Goal: Information Seeking & Learning: Find specific fact

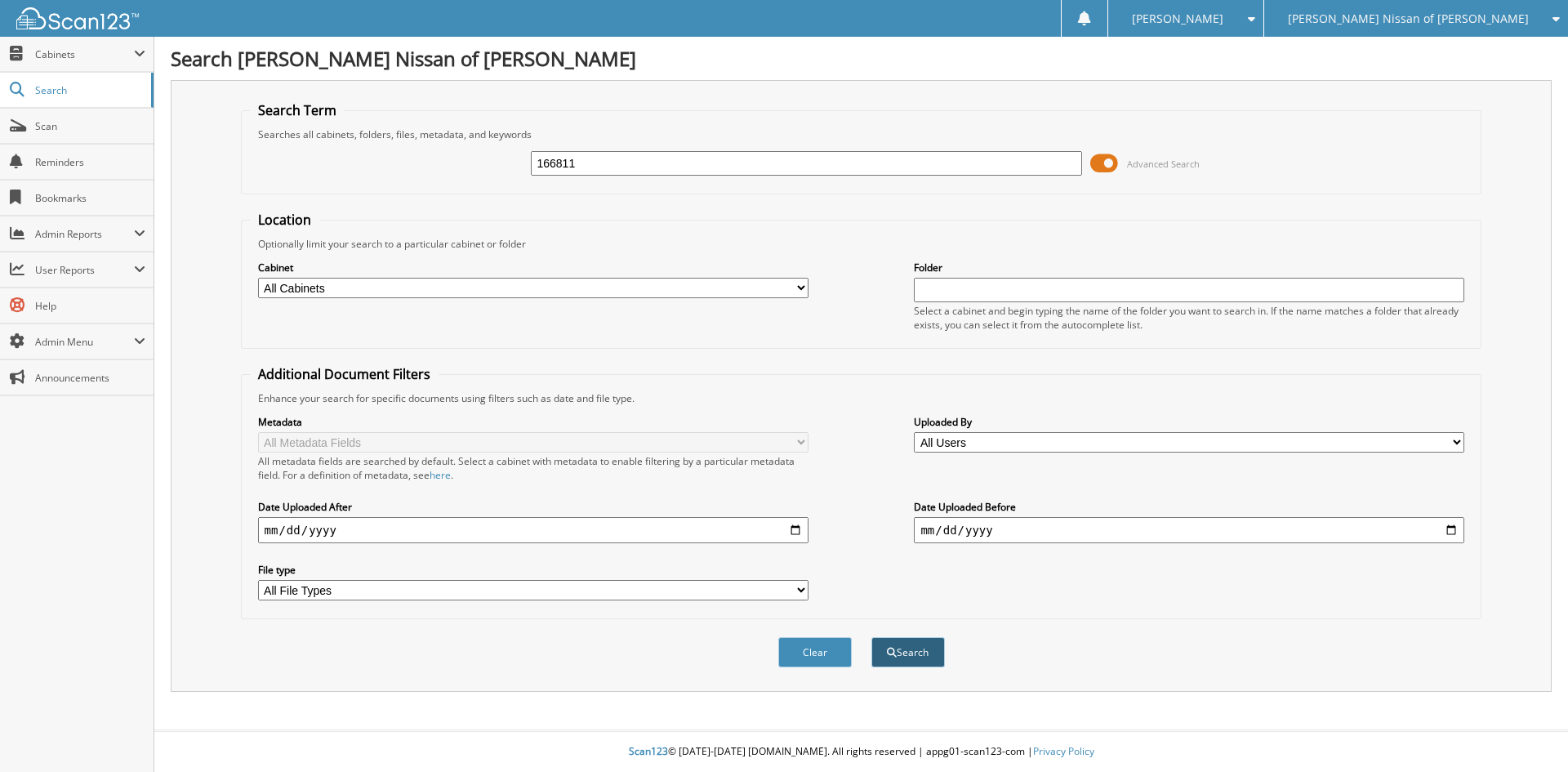
type input "166811"
click at [919, 648] on button "Search" at bounding box center [908, 651] width 73 height 30
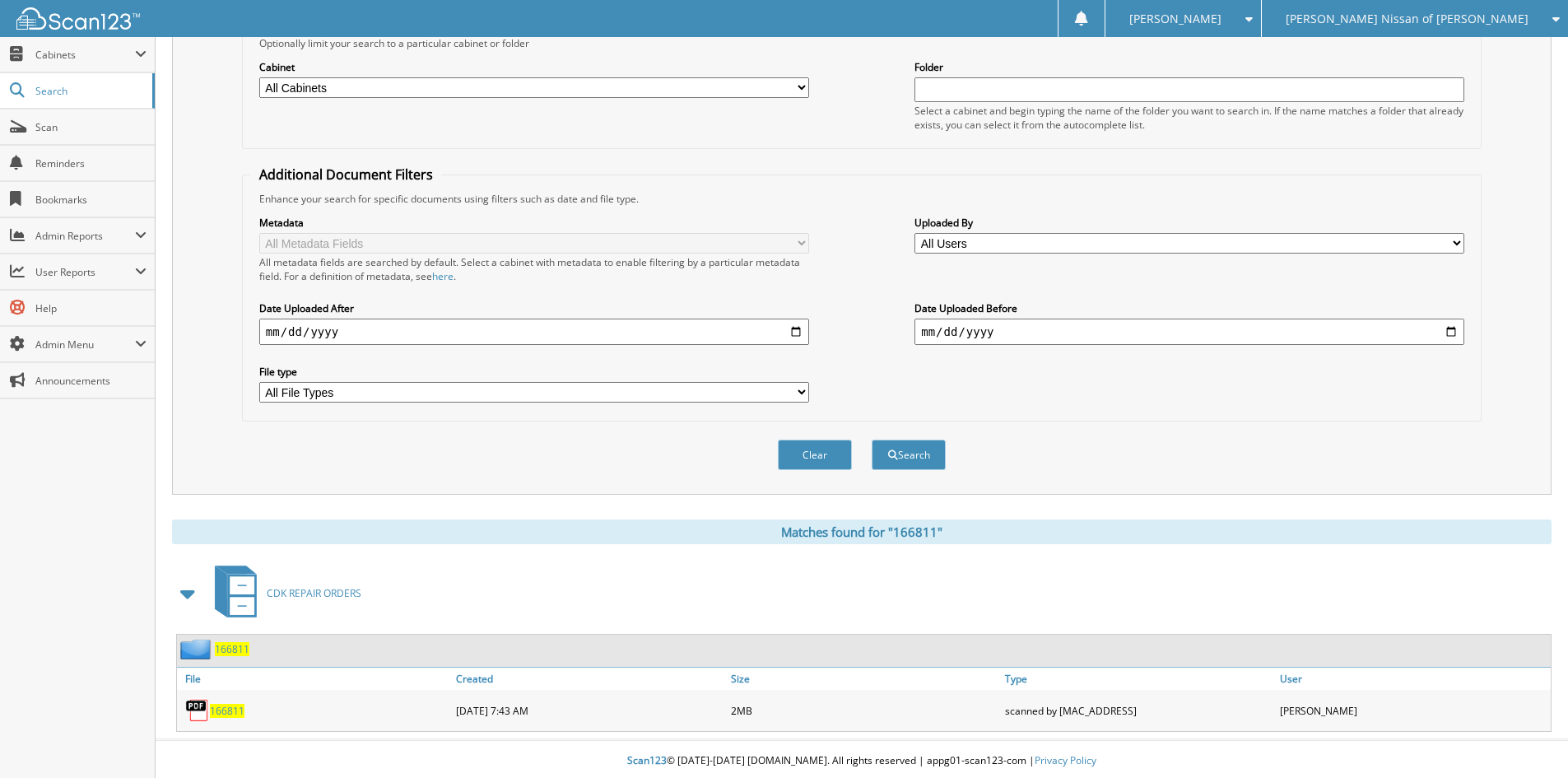
scroll to position [207, 0]
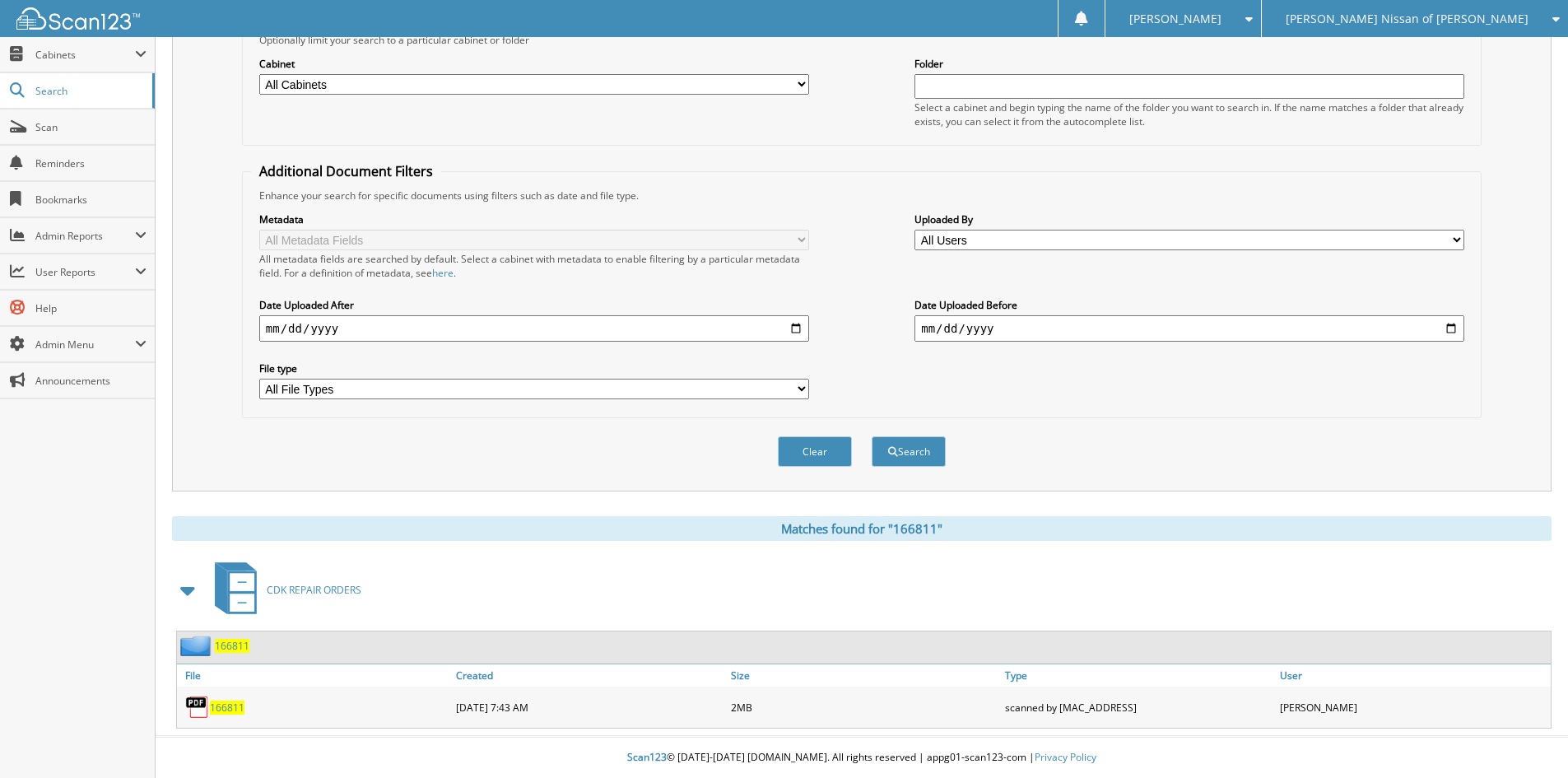
click at [238, 706] on span "166811" at bounding box center [228, 707] width 35 height 14
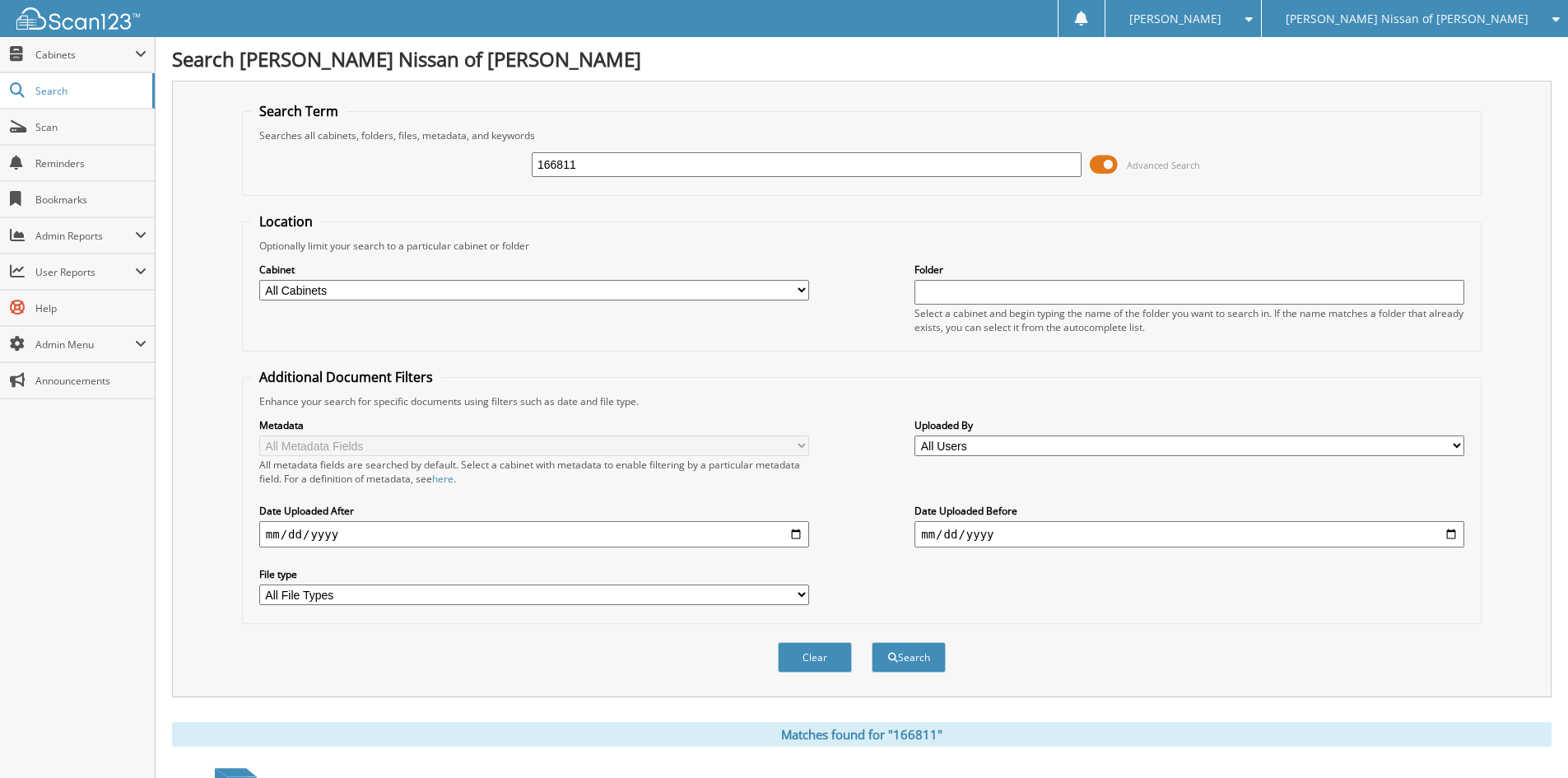
drag, startPoint x: 599, startPoint y: 168, endPoint x: 497, endPoint y: 171, distance: 102.0
click at [498, 171] on div "166811 Advanced Search" at bounding box center [862, 164] width 1221 height 45
type input "557065"
click at [906, 661] on button "Search" at bounding box center [908, 656] width 74 height 30
click at [1462, 24] on span "[PERSON_NAME] Nissan of [PERSON_NAME]" at bounding box center [1407, 18] width 243 height 10
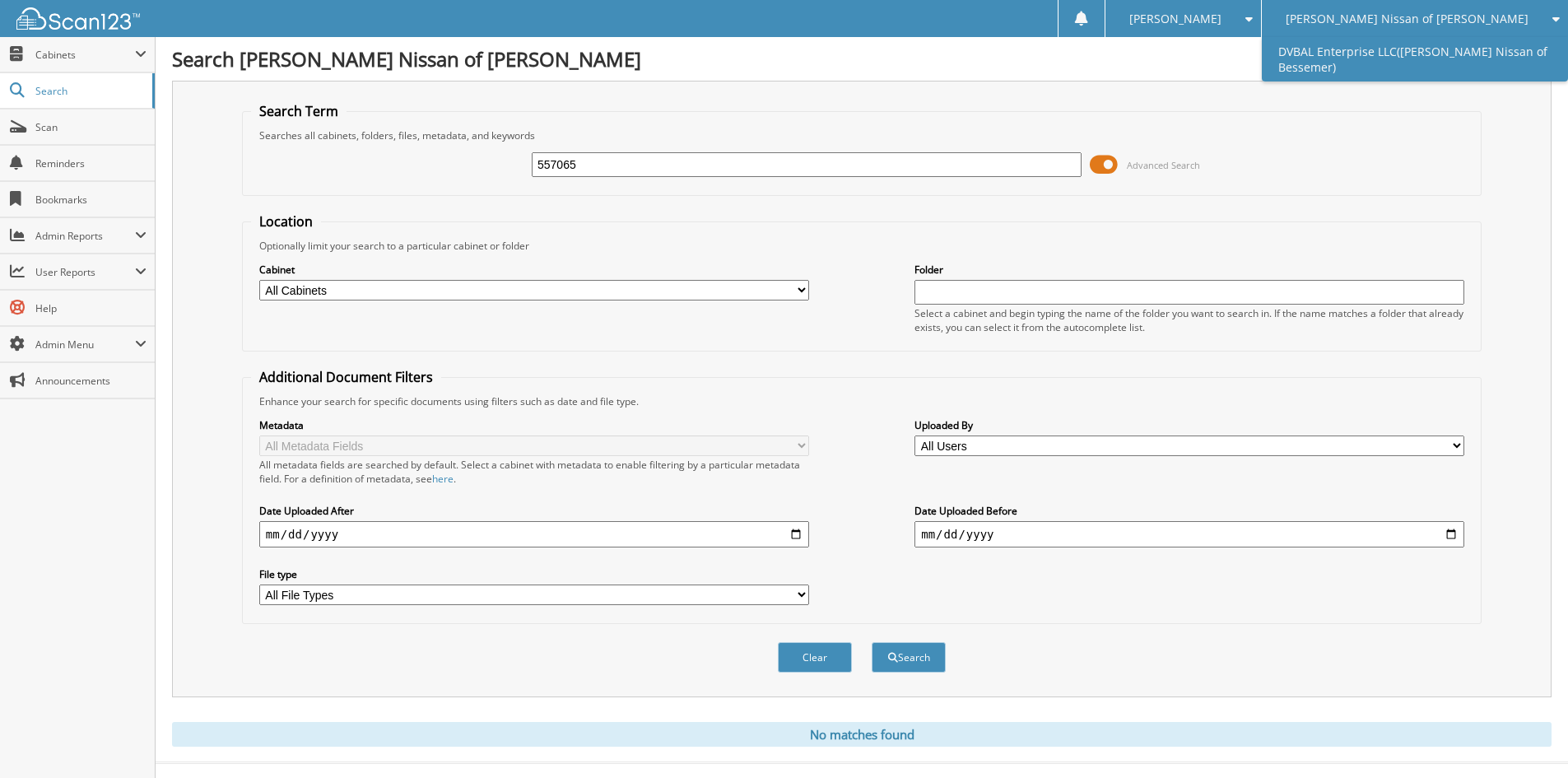
click at [1434, 56] on link "DVBAL Enterprise LLC([PERSON_NAME] Nissan of Bessemer)" at bounding box center [1414, 59] width 306 height 45
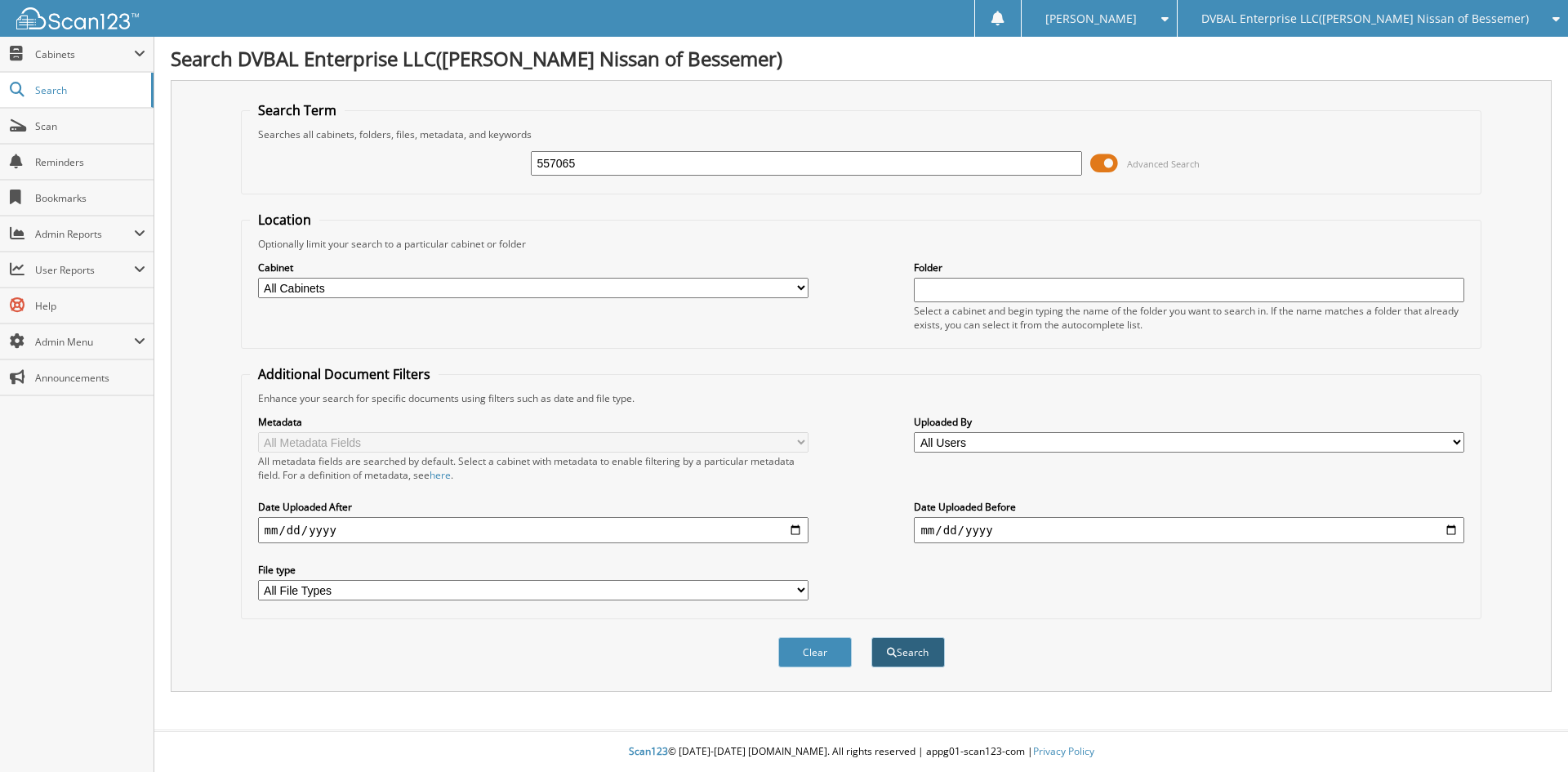
type input "557065"
click at [892, 652] on span "submit" at bounding box center [891, 652] width 10 height 10
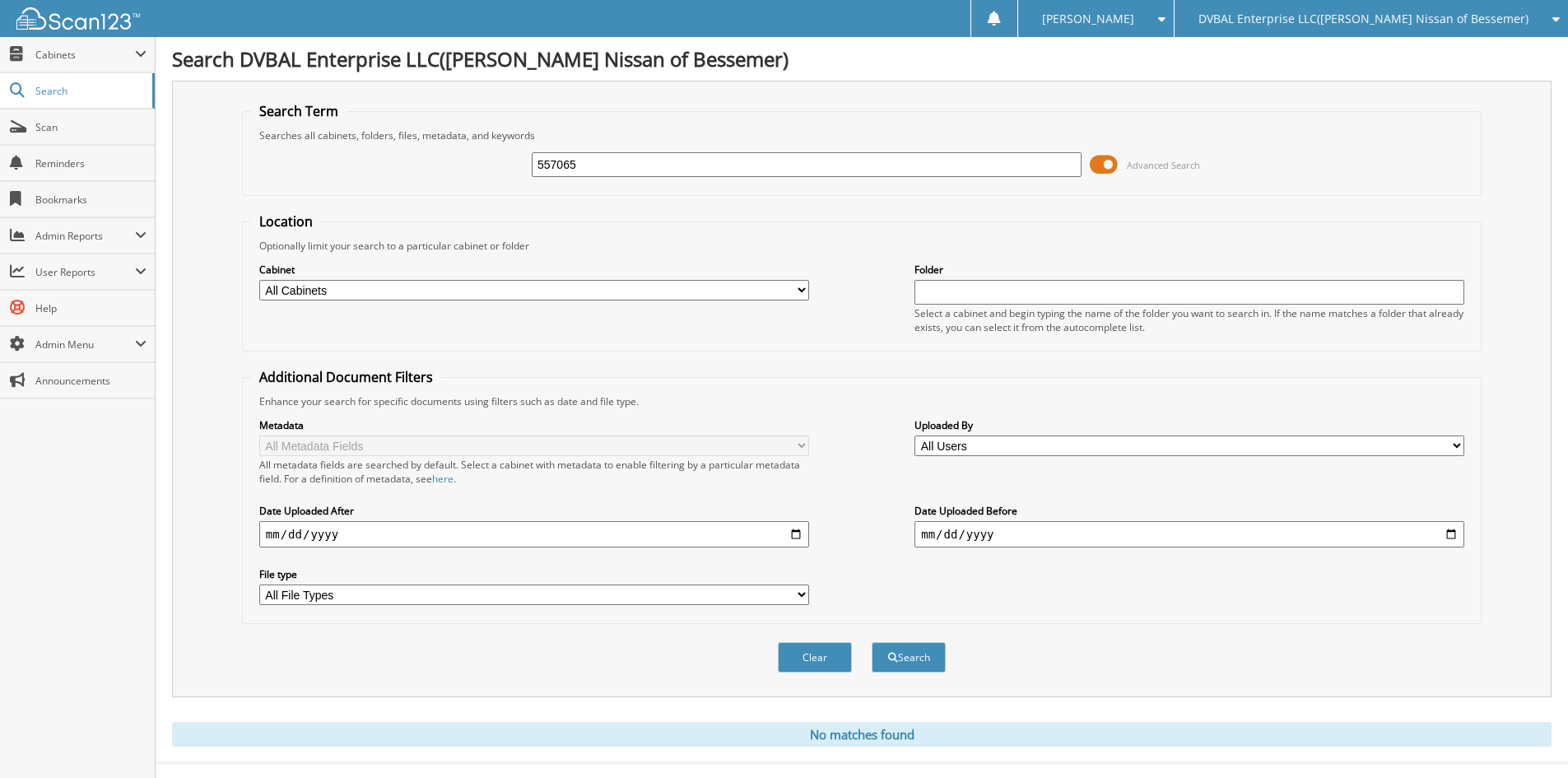
scroll to position [27, 0]
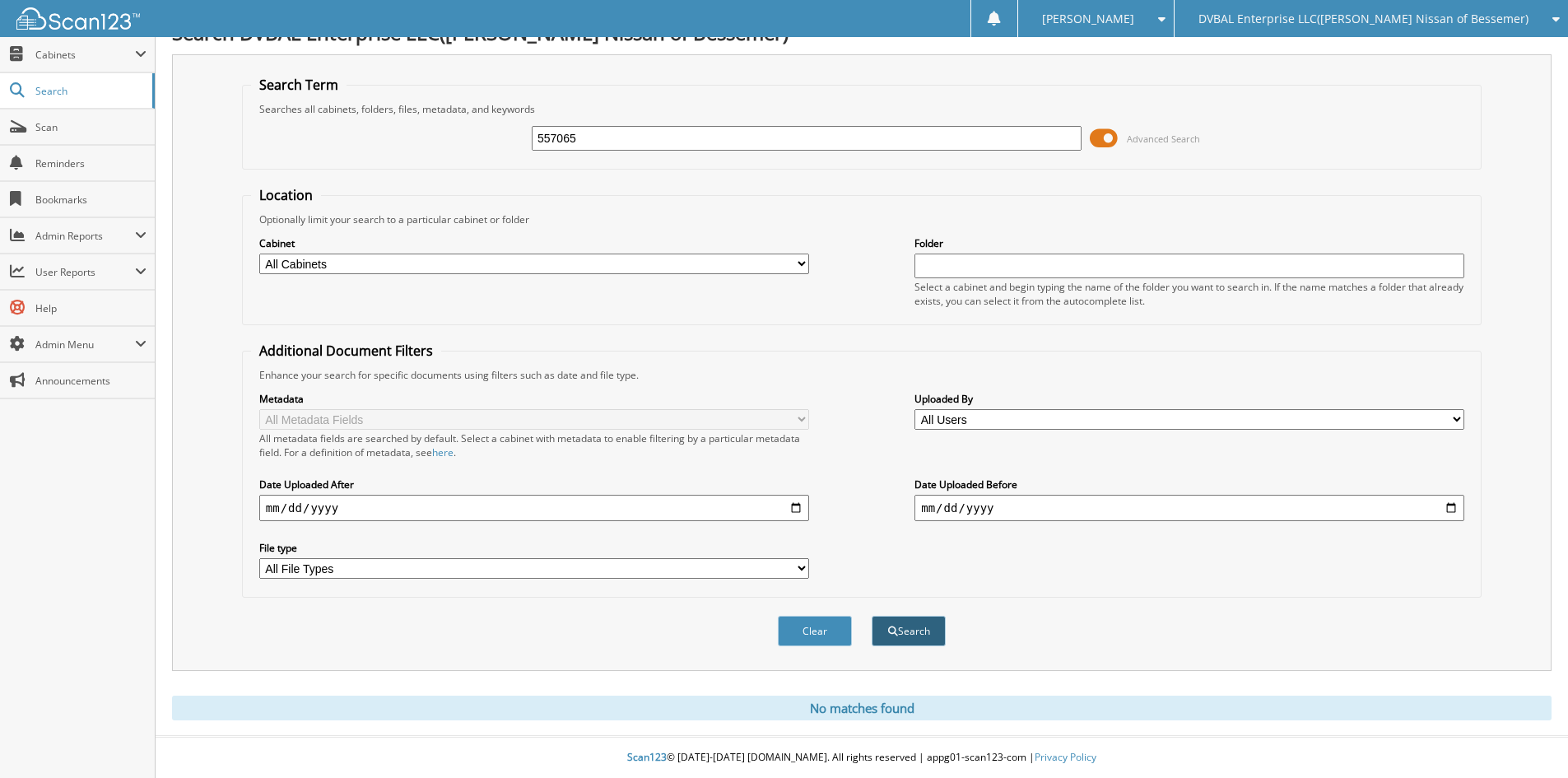
click at [898, 629] on button "Search" at bounding box center [908, 630] width 74 height 30
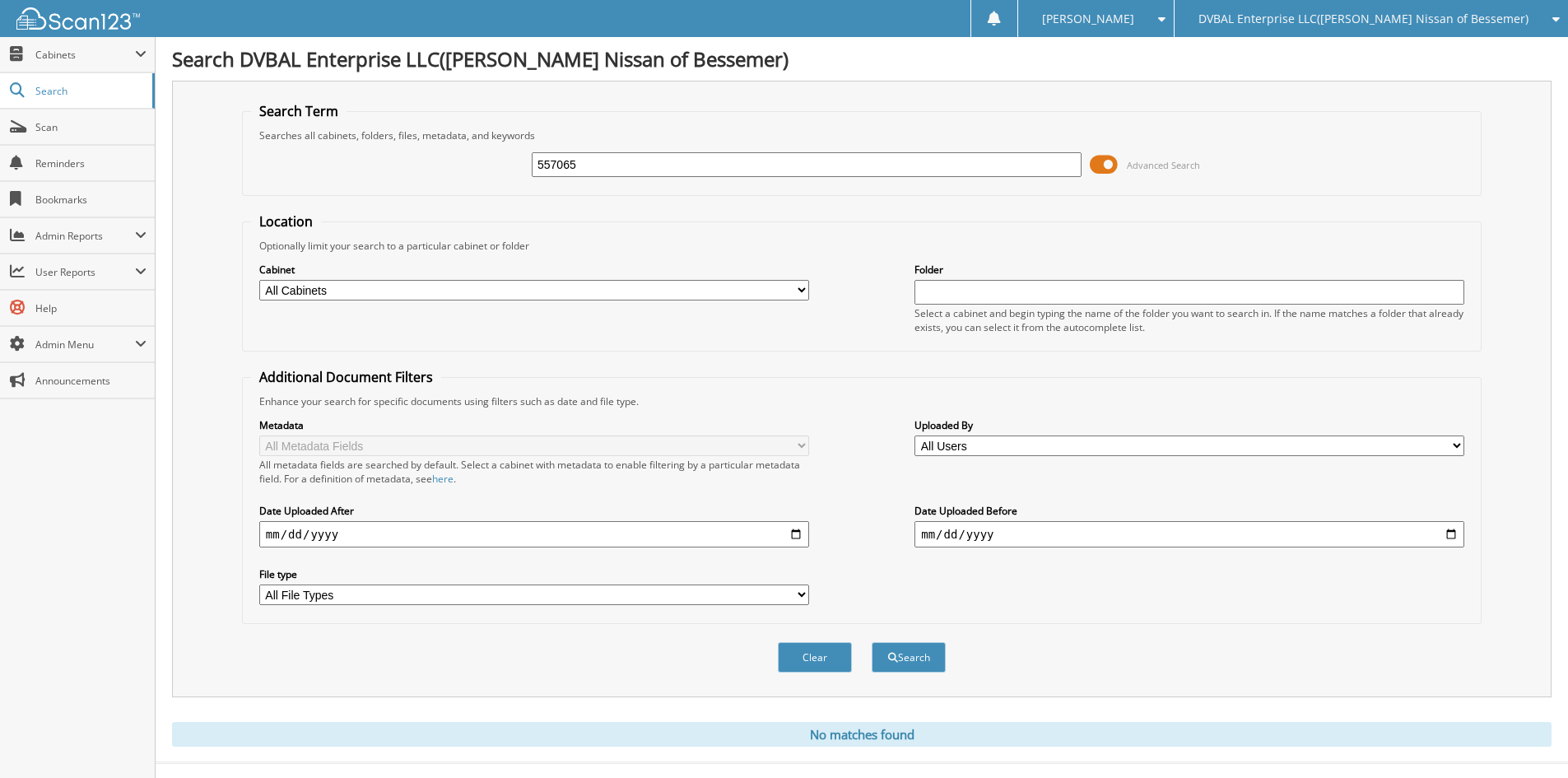
scroll to position [27, 0]
